Goal: Task Accomplishment & Management: Use online tool/utility

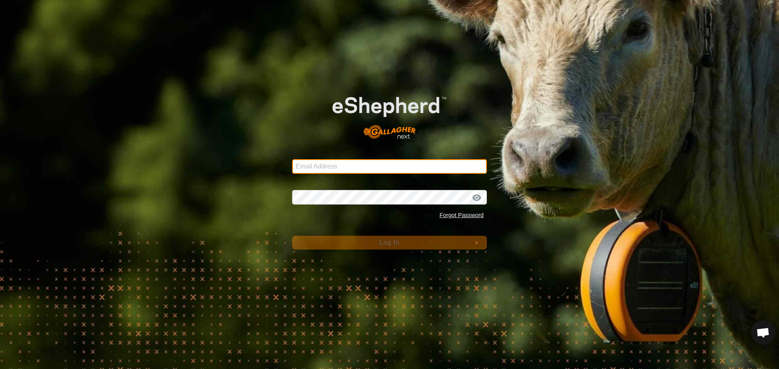
type input "[PERSON_NAME][EMAIL_ADDRESS][DOMAIN_NAME]"
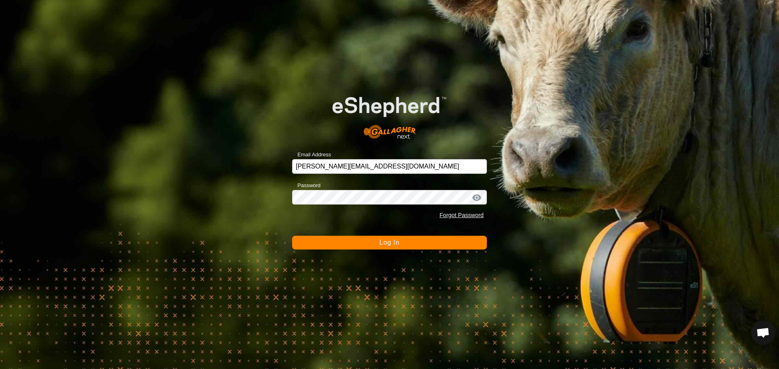
click at [360, 245] on button "Log In" at bounding box center [389, 243] width 195 height 14
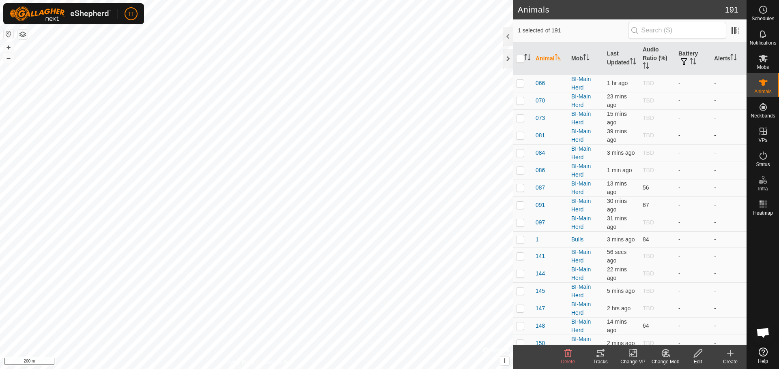
click at [603, 353] on icon at bounding box center [600, 354] width 10 height 10
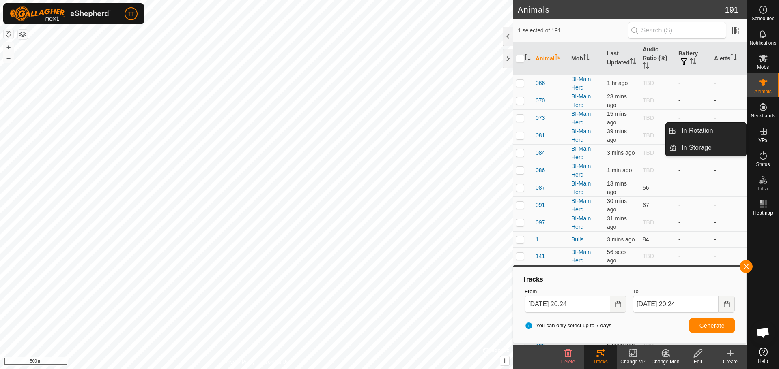
click at [761, 136] on es-virtualpaddocks-svg-icon at bounding box center [763, 131] width 15 height 13
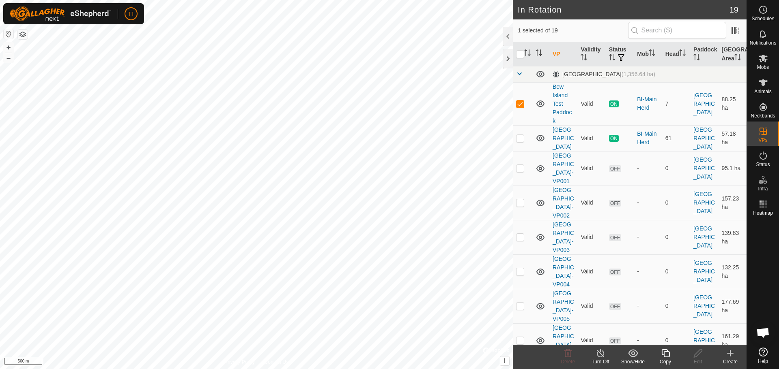
click at [602, 351] on icon at bounding box center [600, 354] width 10 height 10
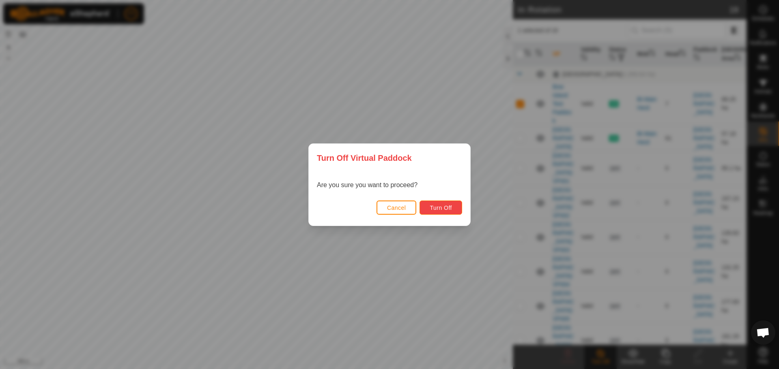
click at [433, 210] on span "Turn Off" at bounding box center [441, 208] width 22 height 6
